Goal: Transaction & Acquisition: Obtain resource

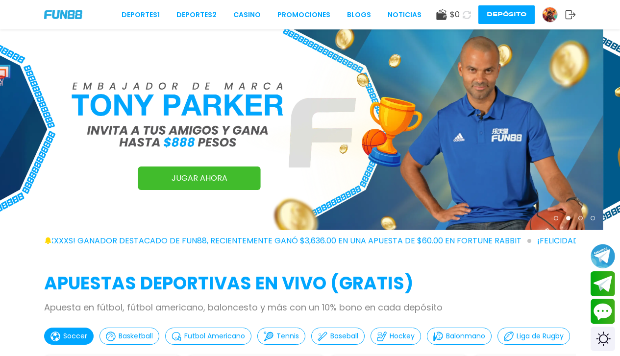
click at [546, 17] on img at bounding box center [550, 14] width 15 height 15
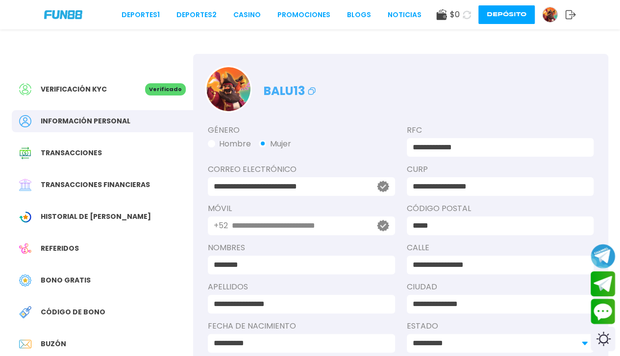
click at [133, 80] on div "Verificación KYC Verificado" at bounding box center [102, 89] width 181 height 22
click at [86, 82] on div "Verificación KYC Verificado" at bounding box center [102, 89] width 181 height 22
click at [142, 83] on div "Verificación KYC" at bounding box center [82, 89] width 126 height 12
click at [0, 101] on div "**********" at bounding box center [310, 225] width 620 height 392
click at [127, 97] on div "Verificación KYC Verificado" at bounding box center [102, 89] width 181 height 22
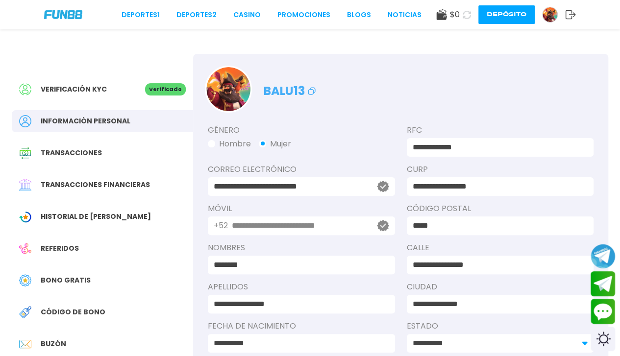
click at [127, 97] on div "Verificación KYC Verificado" at bounding box center [102, 89] width 181 height 22
click at [35, 91] on div at bounding box center [30, 89] width 22 height 12
click at [304, 15] on link "Promociones" at bounding box center [304, 15] width 53 height 10
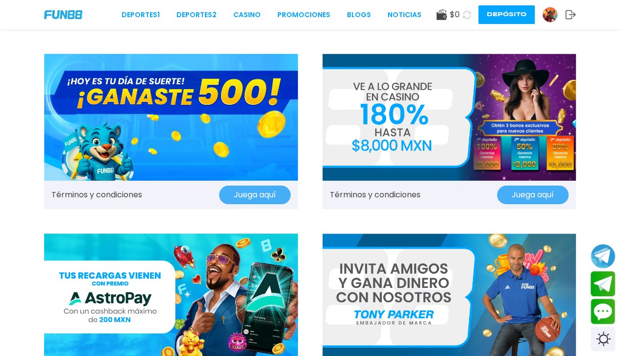
click at [247, 201] on button "Juega aquí" at bounding box center [255, 195] width 72 height 19
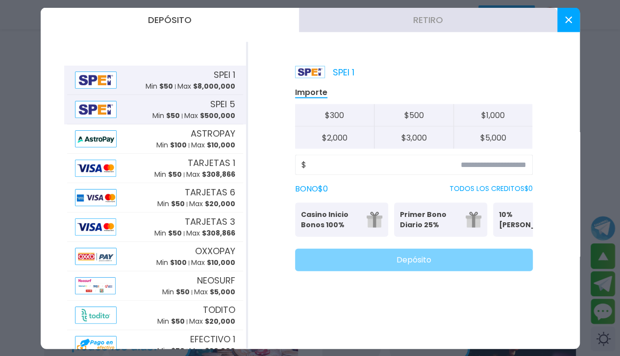
click at [184, 112] on p "Max $ 500,000" at bounding box center [209, 116] width 51 height 10
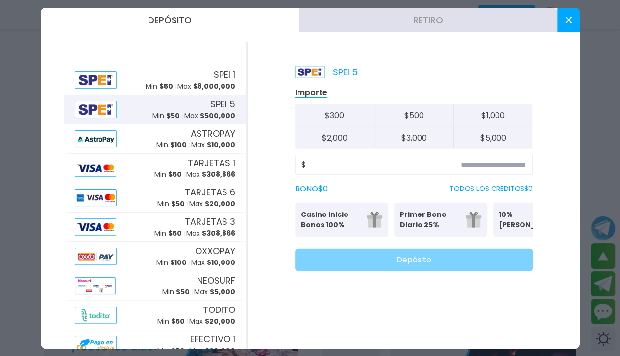
click at [566, 13] on button at bounding box center [568, 19] width 23 height 25
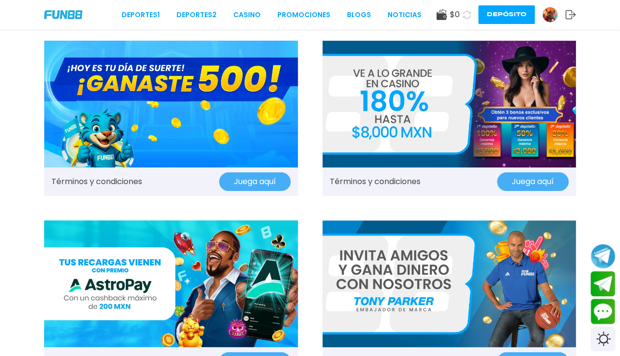
scroll to position [12, 0]
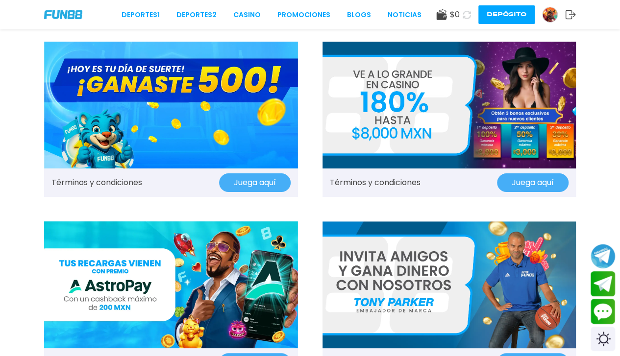
click at [176, 161] on img at bounding box center [171, 105] width 254 height 127
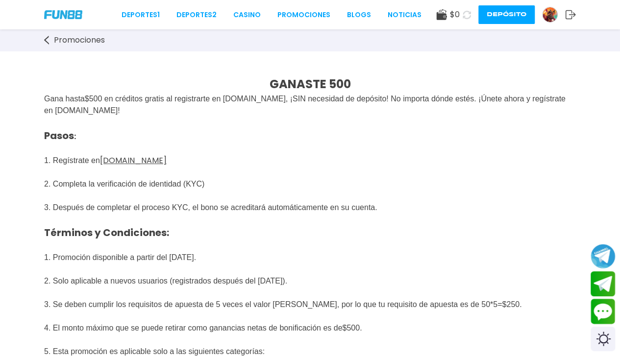
click at [275, 78] on strong "GANASTE 500" at bounding box center [310, 84] width 81 height 16
click at [611, 311] on button "Contact customer service" at bounding box center [603, 312] width 26 height 26
click at [547, 15] on img at bounding box center [550, 14] width 15 height 15
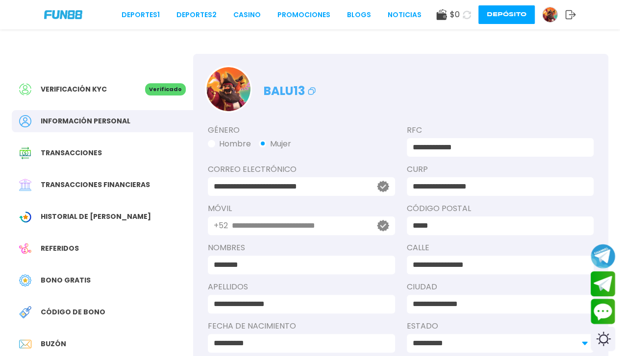
click at [309, 88] on icon at bounding box center [312, 91] width 12 height 12
click at [458, 13] on span "$ 0" at bounding box center [455, 15] width 10 height 12
click at [466, 15] on icon at bounding box center [467, 14] width 11 height 11
click at [466, 15] on icon at bounding box center [467, 15] width 12 height 12
click at [465, 14] on icon at bounding box center [466, 14] width 11 height 11
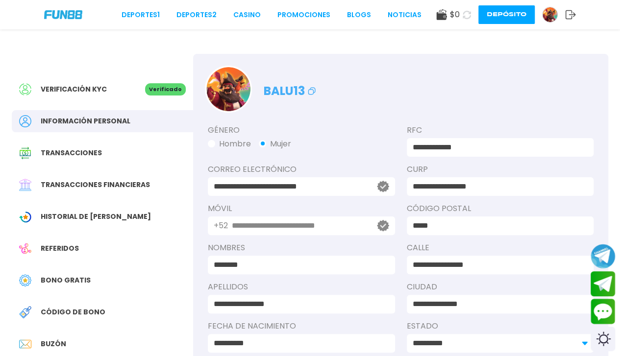
click at [465, 14] on icon at bounding box center [467, 14] width 11 height 11
click at [467, 10] on use at bounding box center [467, 15] width 10 height 10
click at [467, 10] on use at bounding box center [467, 15] width 12 height 12
click at [306, 10] on link "Promociones" at bounding box center [304, 15] width 53 height 10
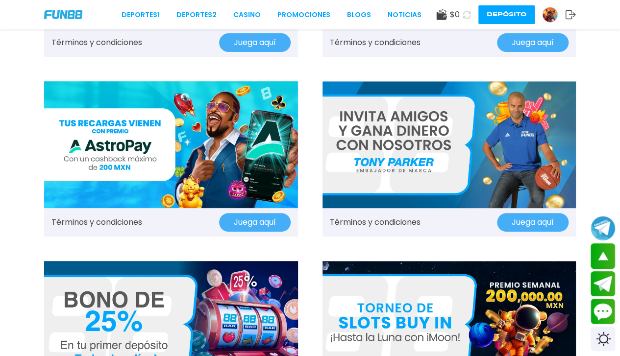
scroll to position [49, 0]
